Goal: Navigation & Orientation: Find specific page/section

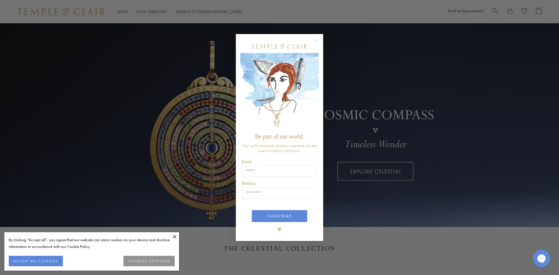
click at [315, 39] on circle "Close dialog" at bounding box center [316, 40] width 7 height 7
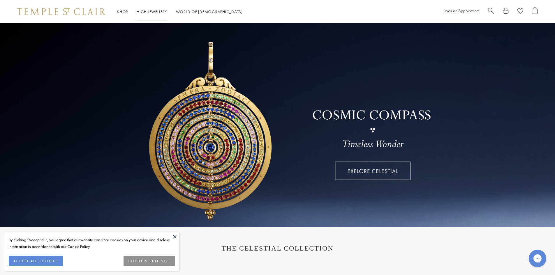
click at [145, 12] on link "High Jewellery High Jewellery" at bounding box center [152, 11] width 31 height 5
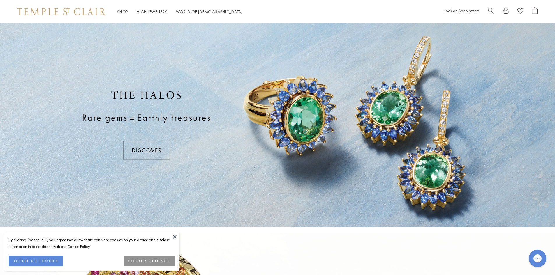
click at [173, 236] on button at bounding box center [174, 236] width 9 height 9
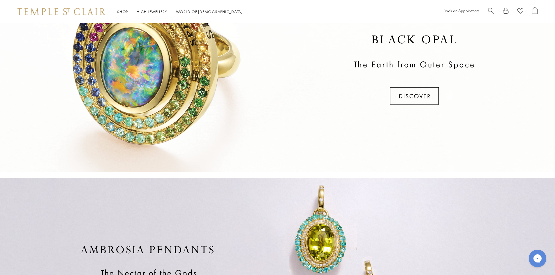
scroll to position [233, 0]
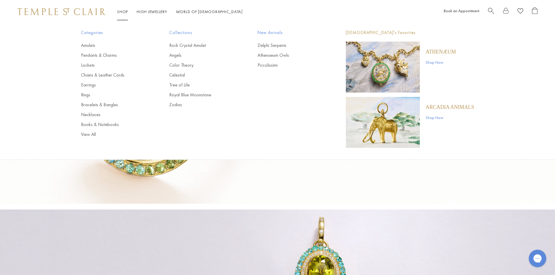
click at [121, 11] on link "Shop Shop" at bounding box center [122, 11] width 11 height 5
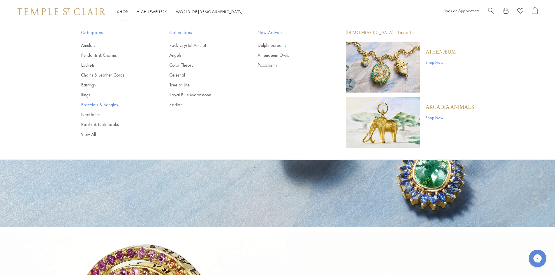
click at [93, 104] on link "Bracelets & Bangles" at bounding box center [113, 105] width 65 height 6
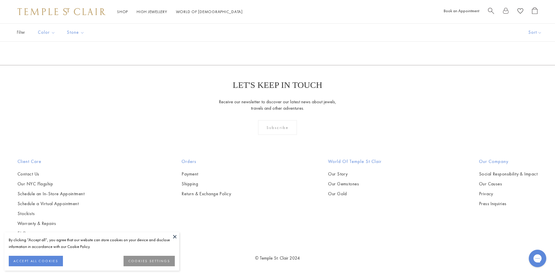
scroll to position [1863, 0]
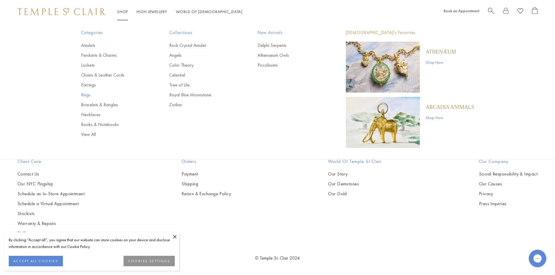
click at [87, 93] on link "Rings" at bounding box center [113, 95] width 65 height 6
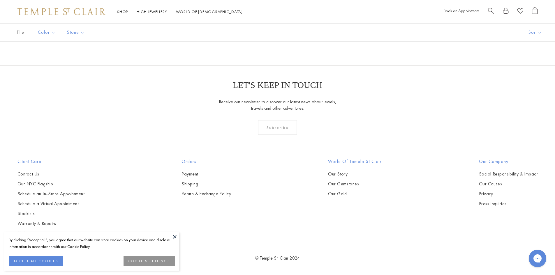
scroll to position [3285, 0]
click at [281, 42] on link "2" at bounding box center [277, 34] width 19 height 16
